Goal: Information Seeking & Learning: Learn about a topic

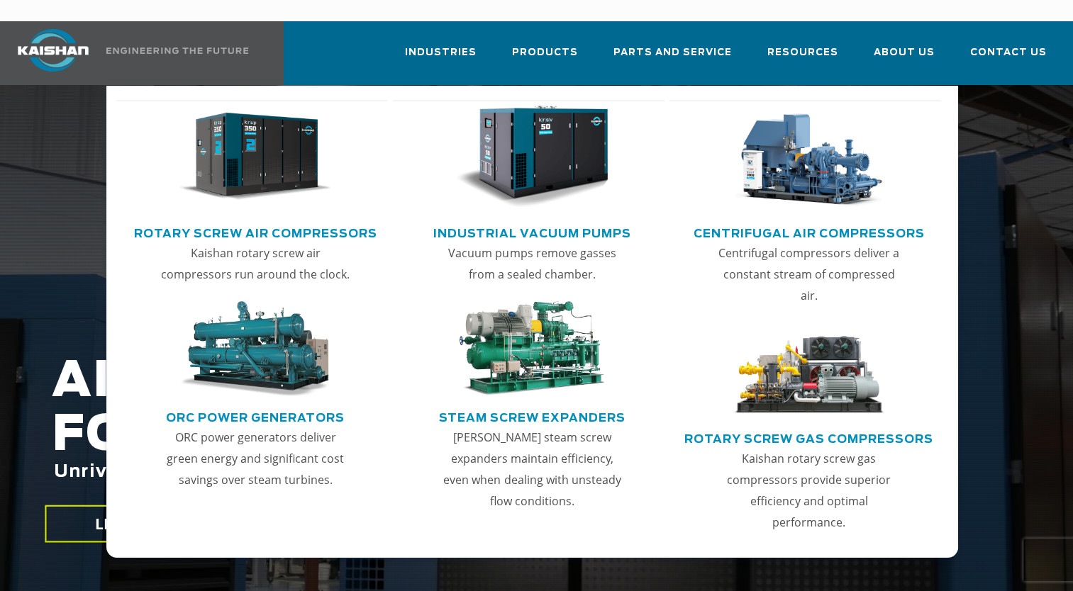
click at [258, 153] on img "Main menu" at bounding box center [255, 157] width 153 height 103
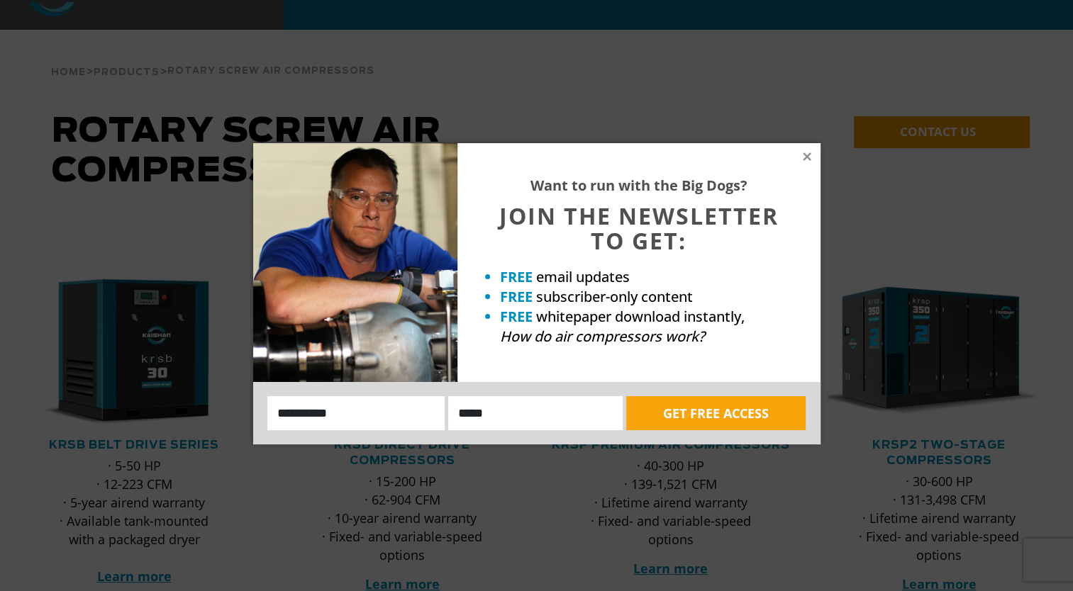
scroll to position [56, 0]
click at [807, 157] on icon at bounding box center [806, 156] width 8 height 8
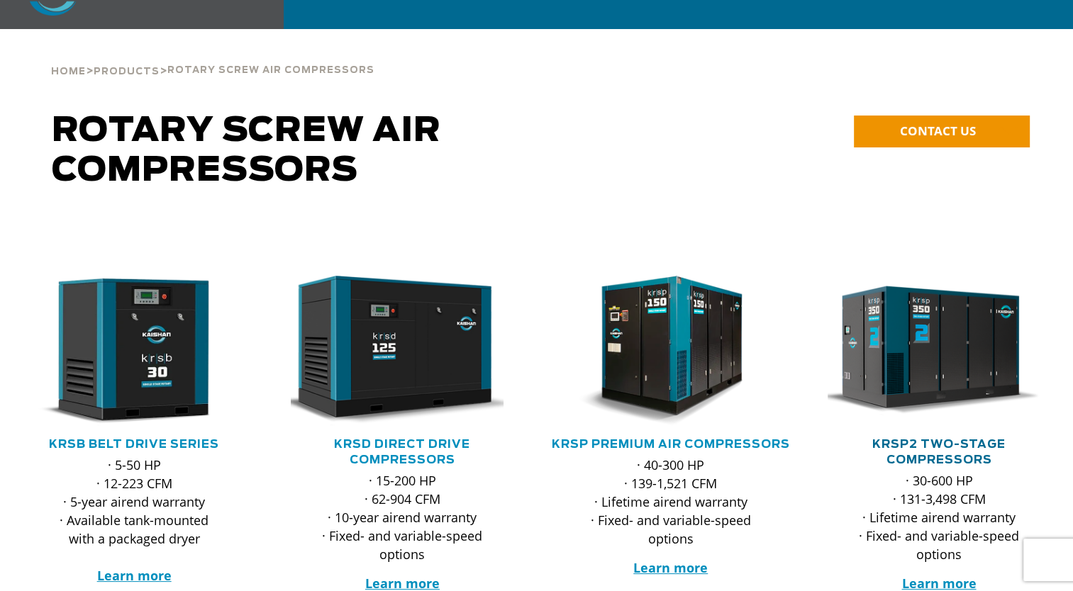
click at [947, 439] on link "KRSP2 Two-Stage Compressors" at bounding box center [938, 452] width 133 height 27
